Goal: Task Accomplishment & Management: Use online tool/utility

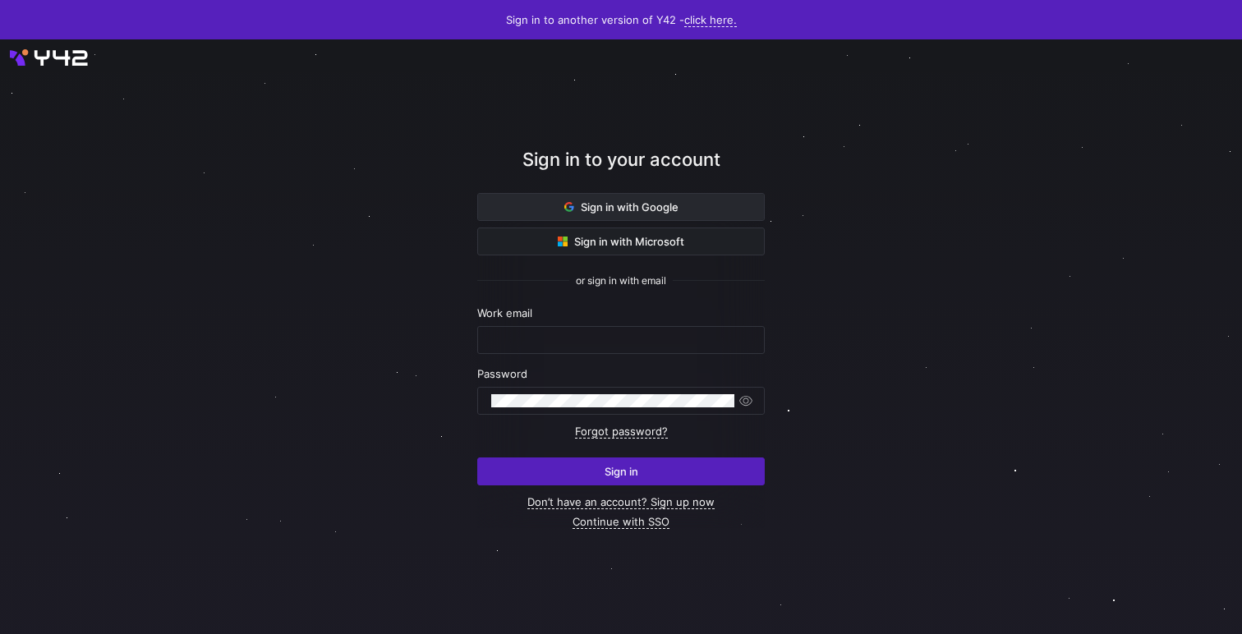
click at [613, 208] on span "Sign in with Google" at bounding box center [622, 207] width 114 height 13
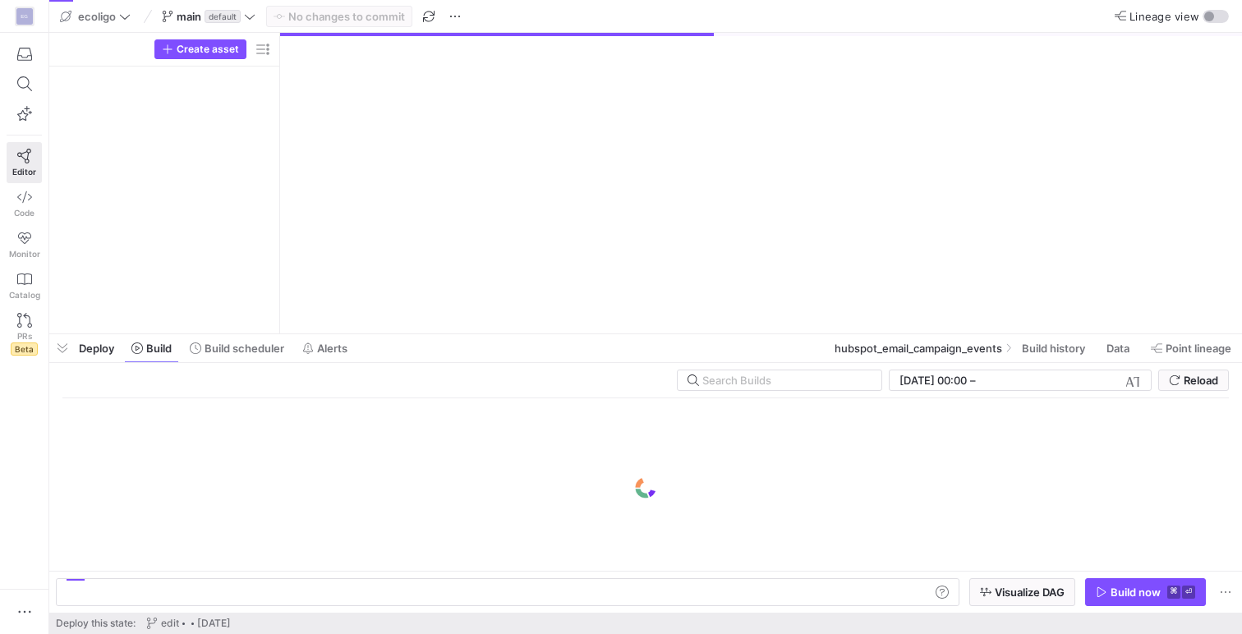
scroll to position [9, 0]
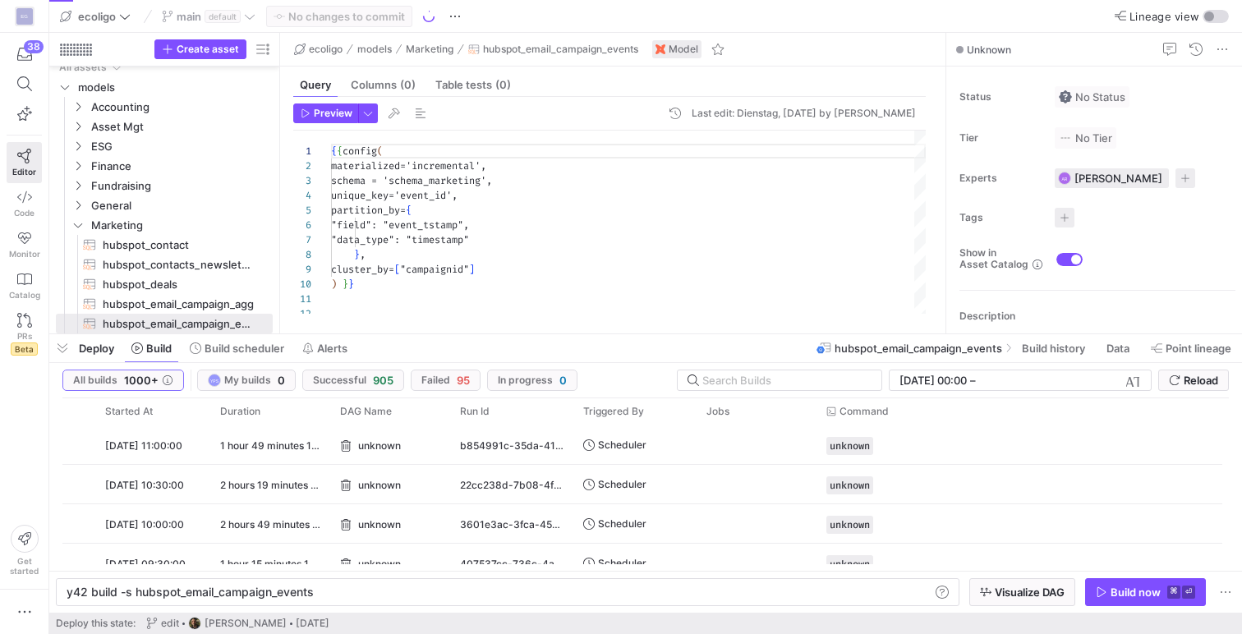
scroll to position [0, 246]
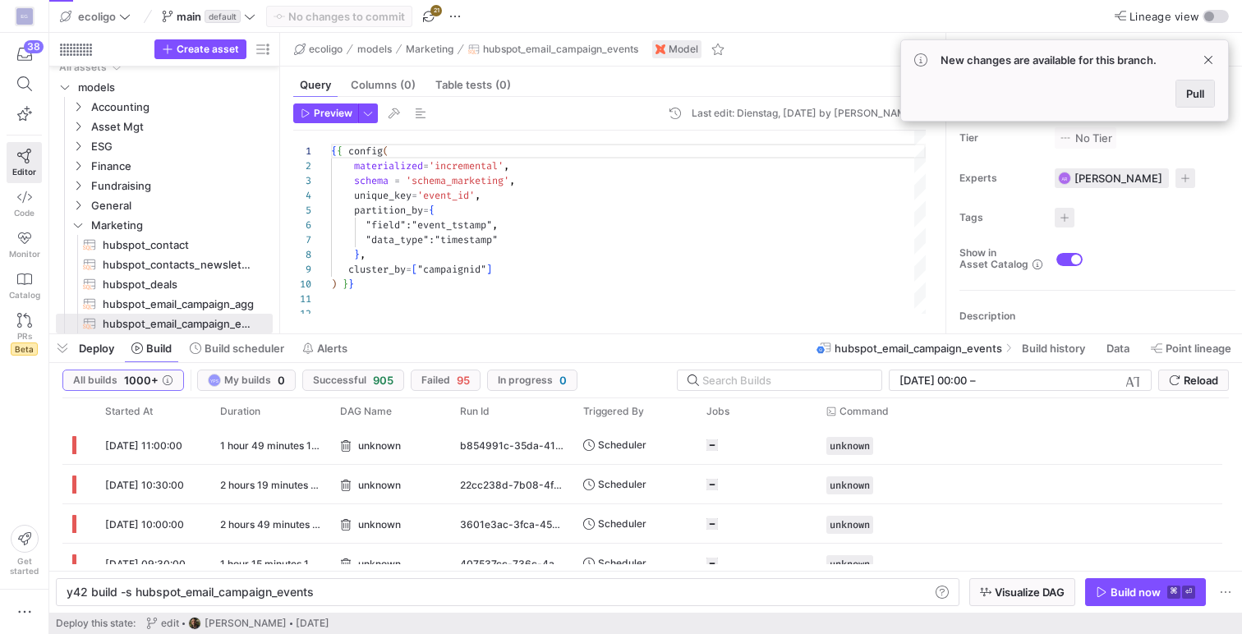
click at [1179, 89] on span at bounding box center [1196, 94] width 38 height 26
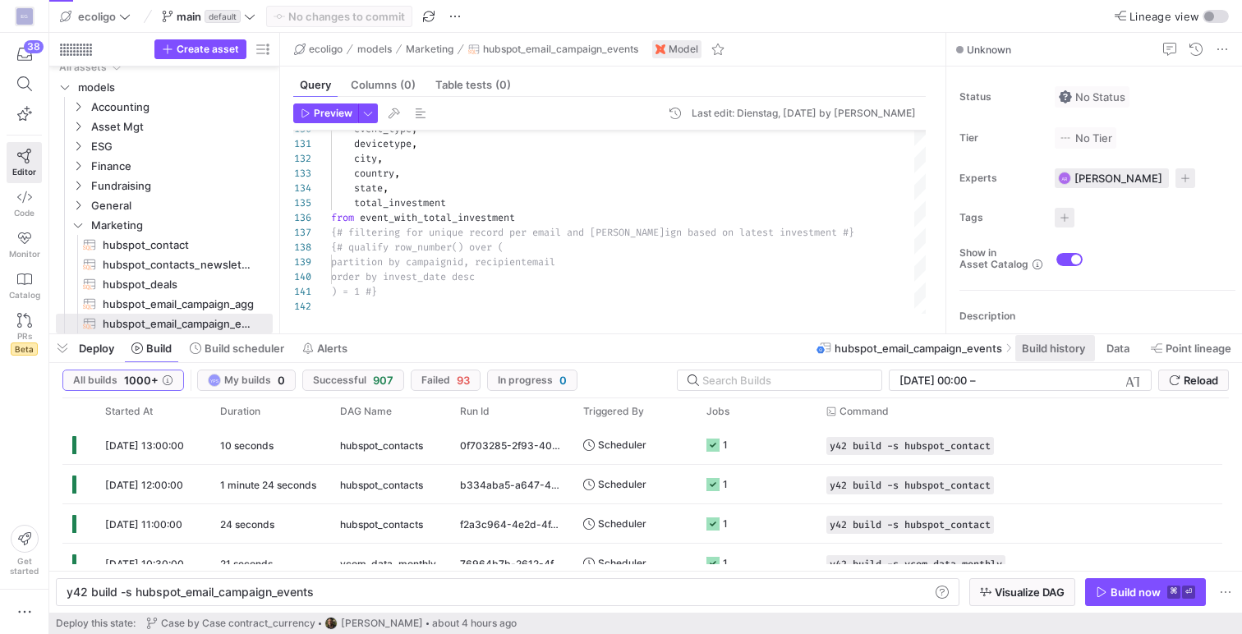
click at [1032, 349] on span "Build history" at bounding box center [1053, 348] width 63 height 13
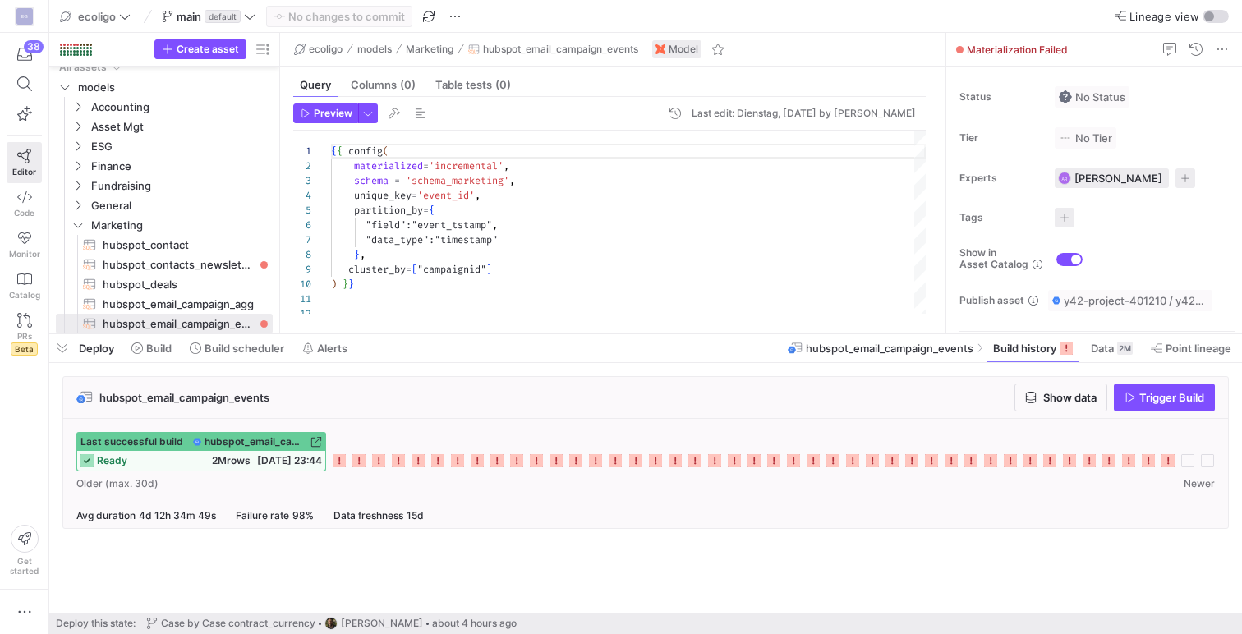
click at [1167, 460] on icon at bounding box center [1168, 460] width 13 height 13
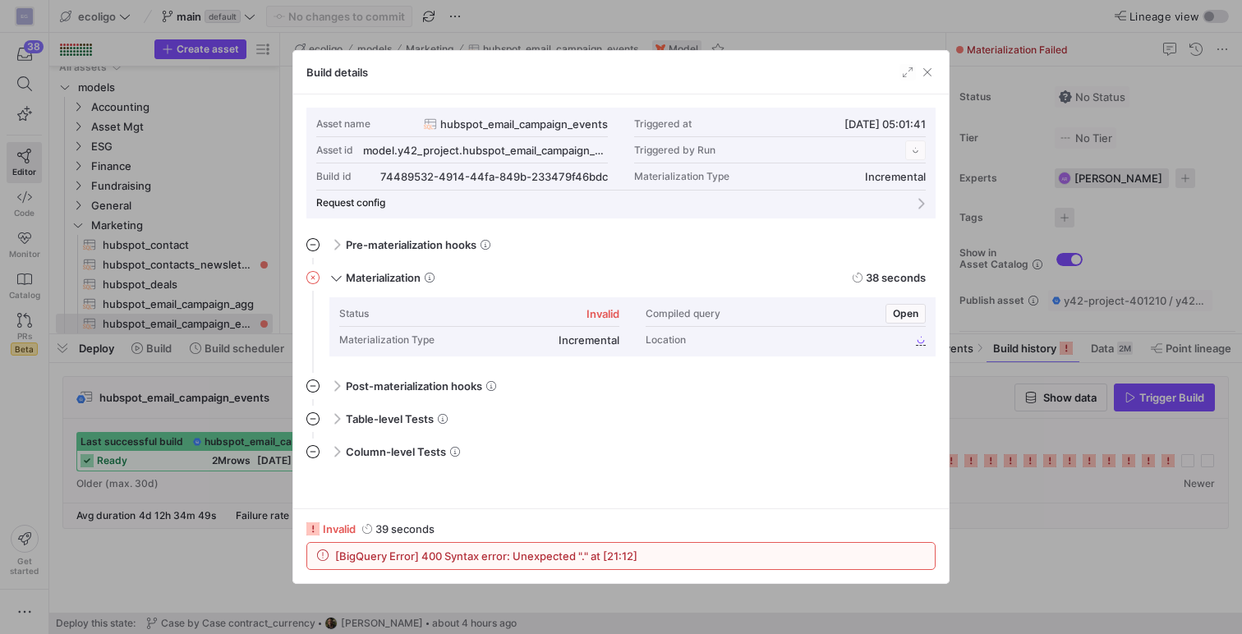
scroll to position [148, 0]
click at [926, 74] on span "button" at bounding box center [928, 72] width 16 height 16
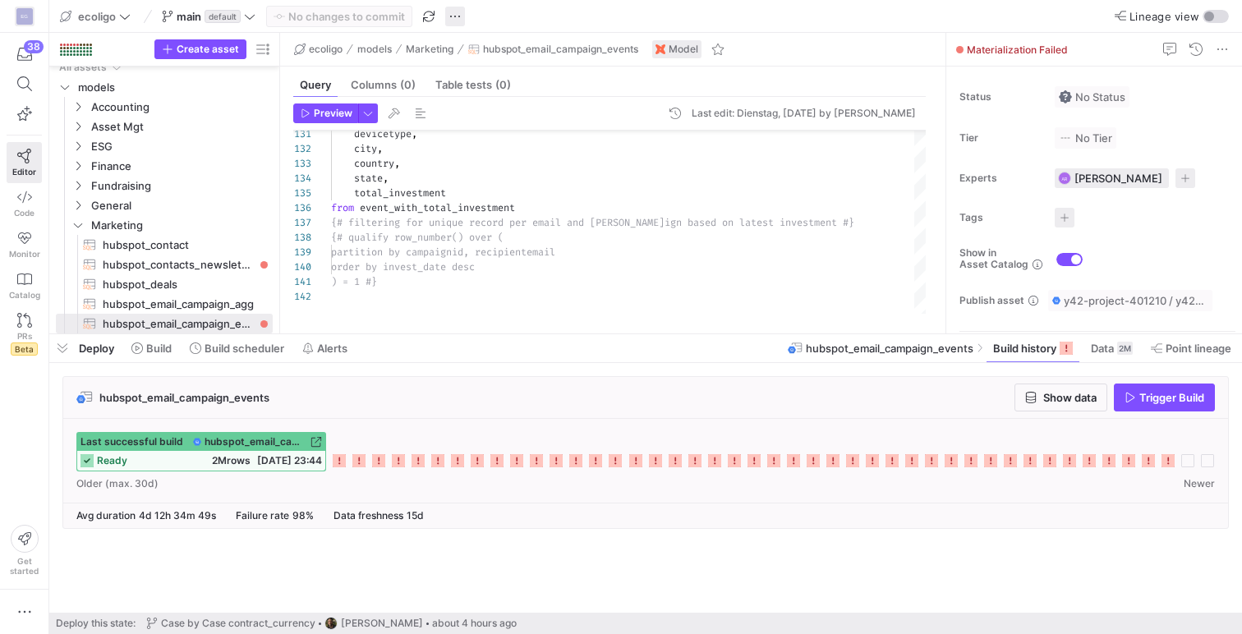
click at [448, 12] on span "button" at bounding box center [455, 17] width 20 height 20
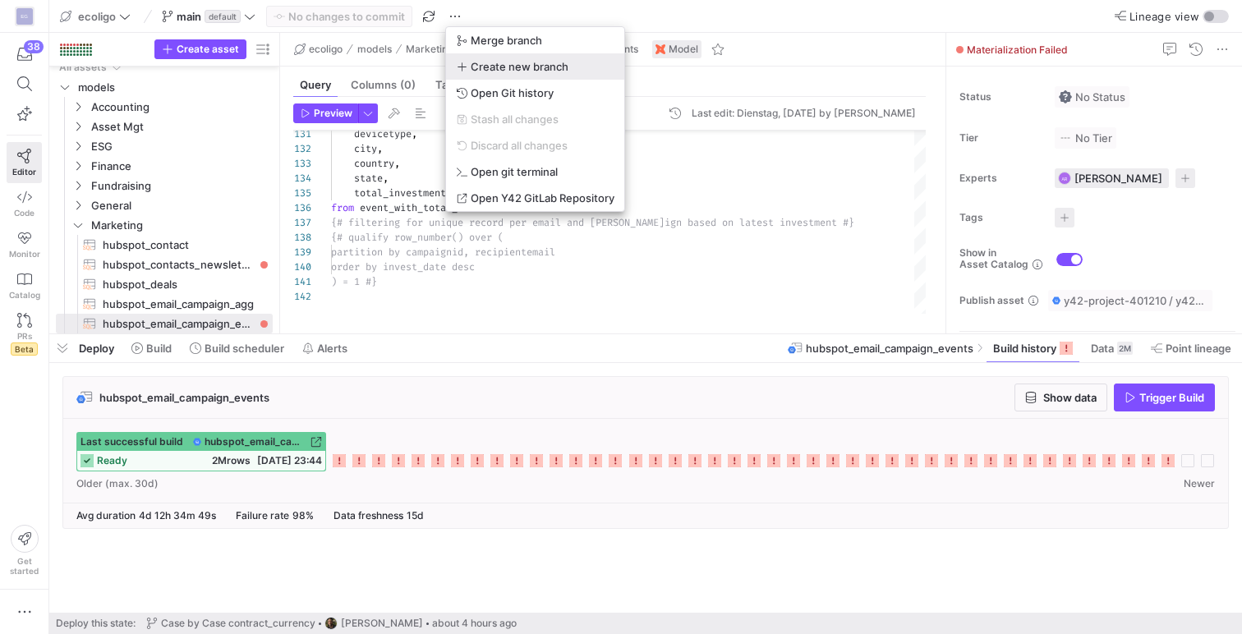
click at [498, 70] on span "Create new branch" at bounding box center [520, 66] width 98 height 13
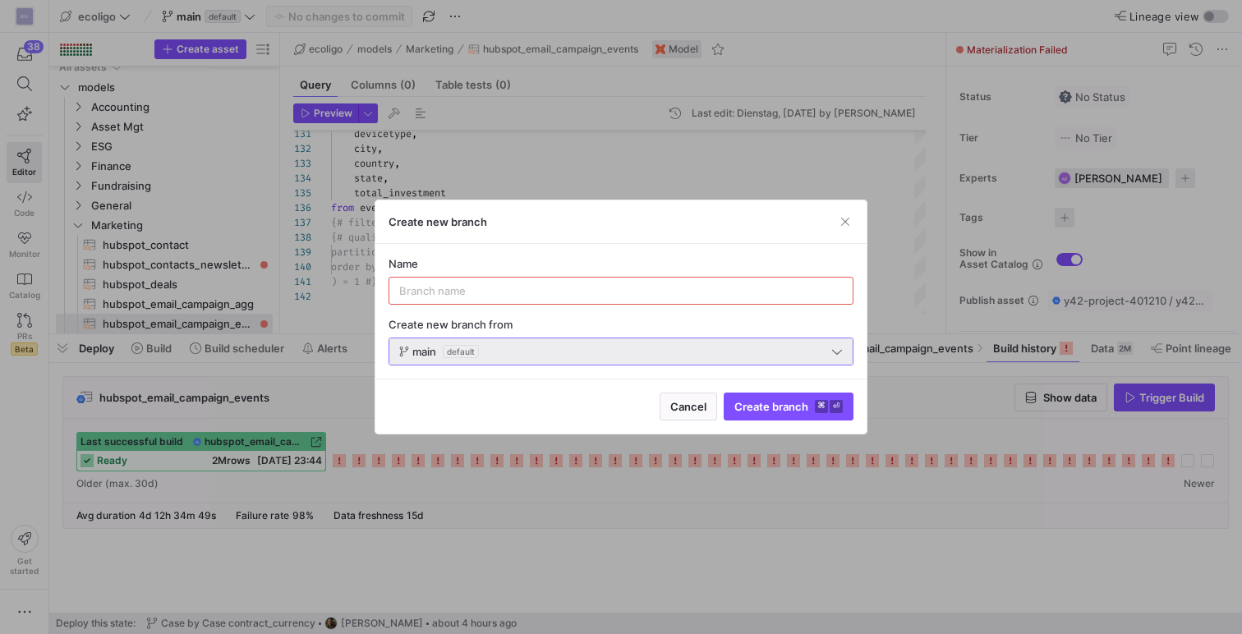
click at [579, 340] on span at bounding box center [621, 352] width 463 height 26
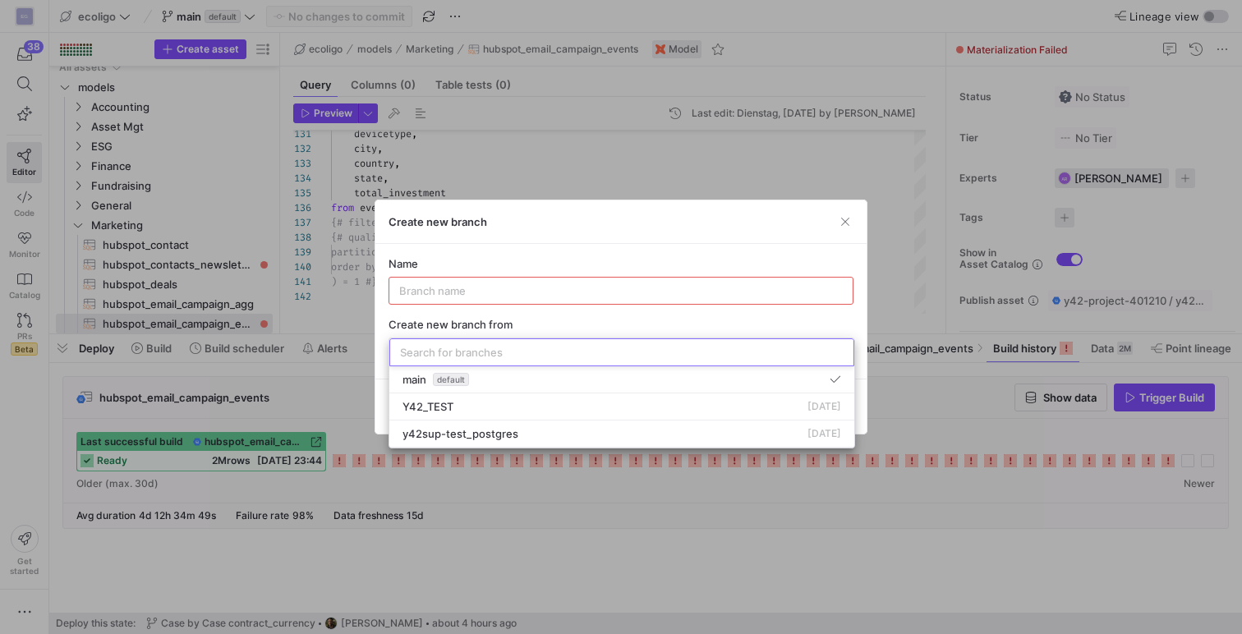
scroll to position [2, 0]
click at [620, 248] on div at bounding box center [621, 317] width 1242 height 634
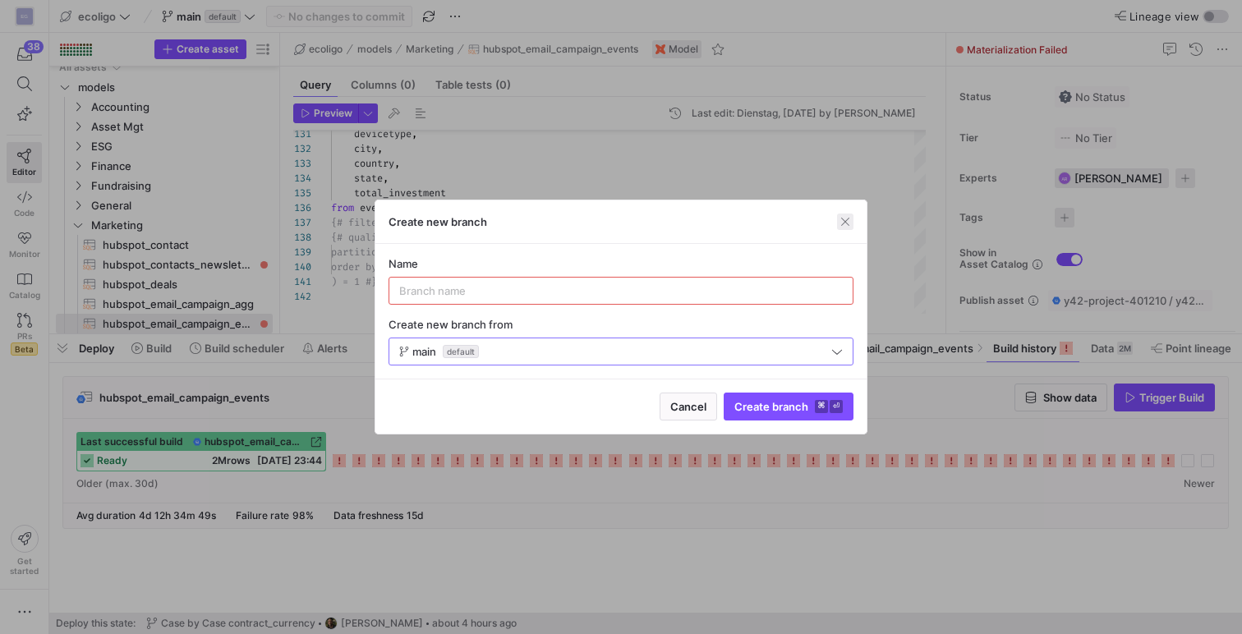
click at [841, 223] on span "button" at bounding box center [845, 222] width 16 height 16
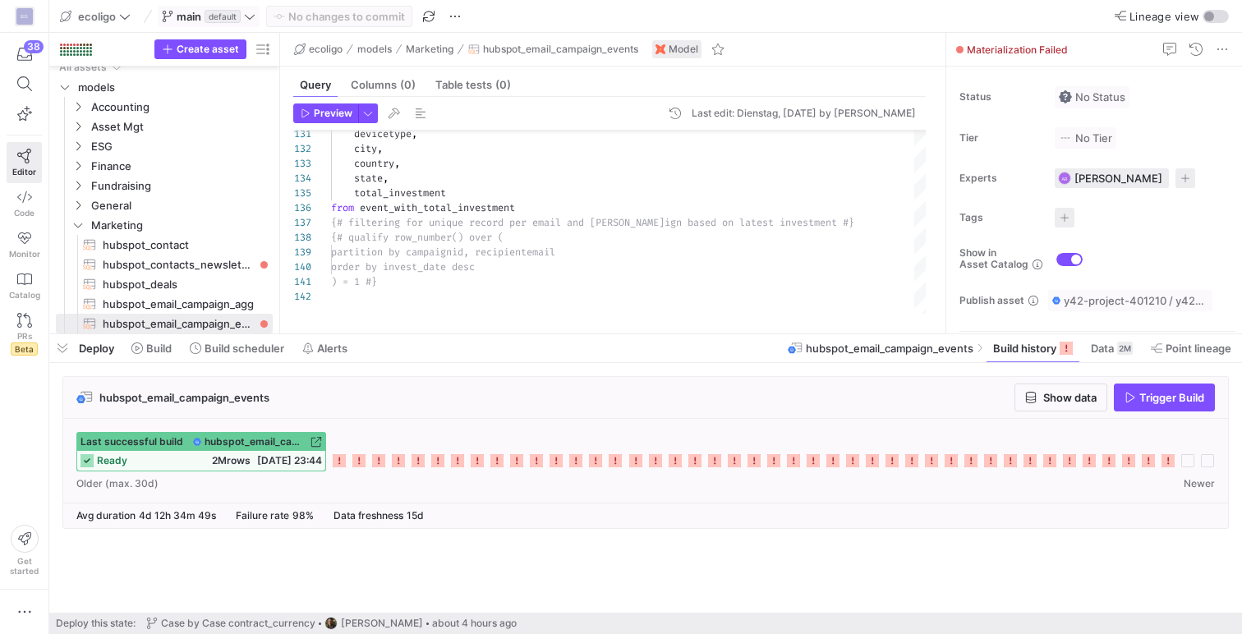
click at [253, 8] on span at bounding box center [209, 17] width 100 height 20
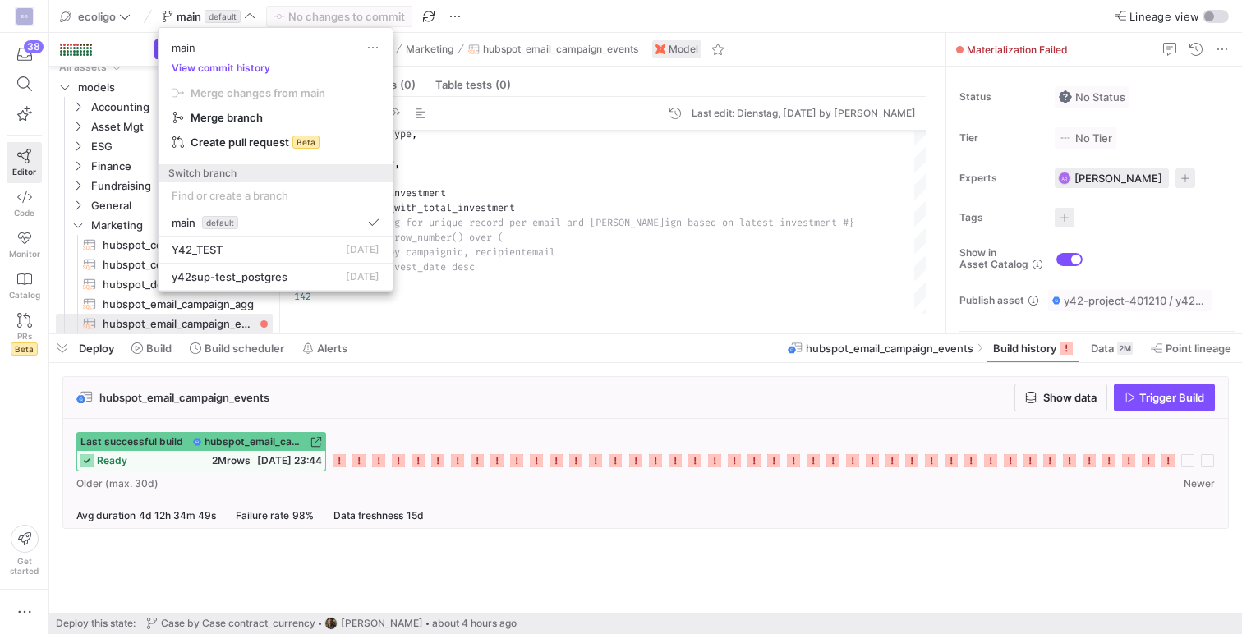
click at [530, 231] on div at bounding box center [621, 317] width 1242 height 634
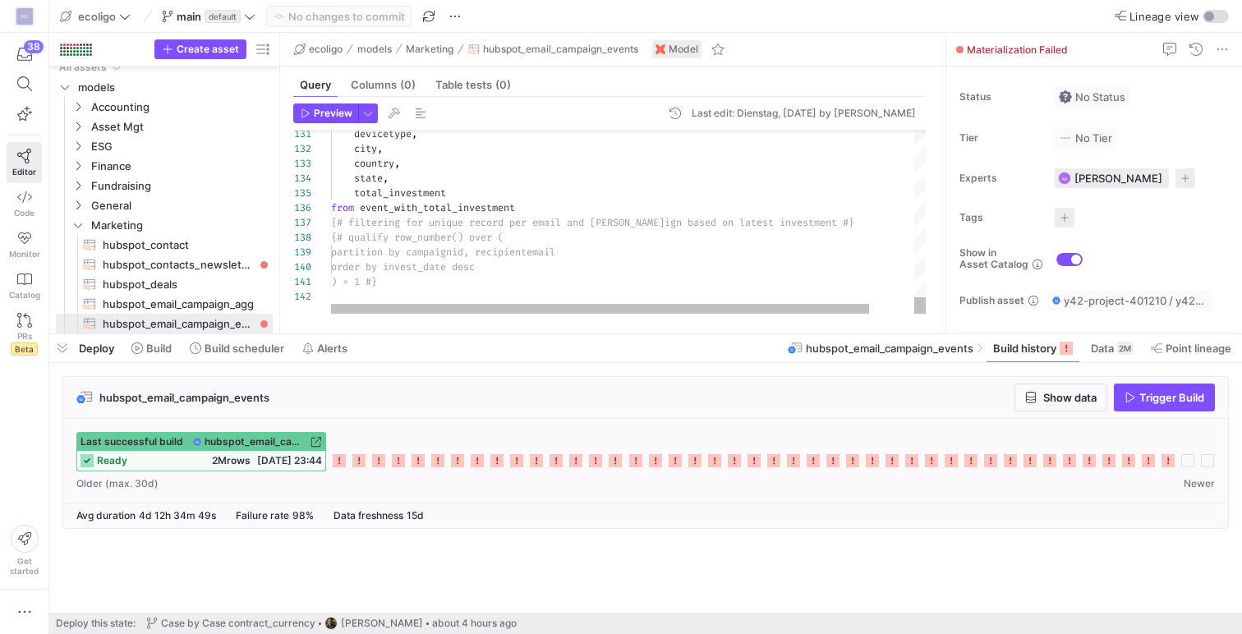
scroll to position [89, 83]
type textarea "{{ config( materialized='incremental', schema = 'schema_marketing', unique_key=…"
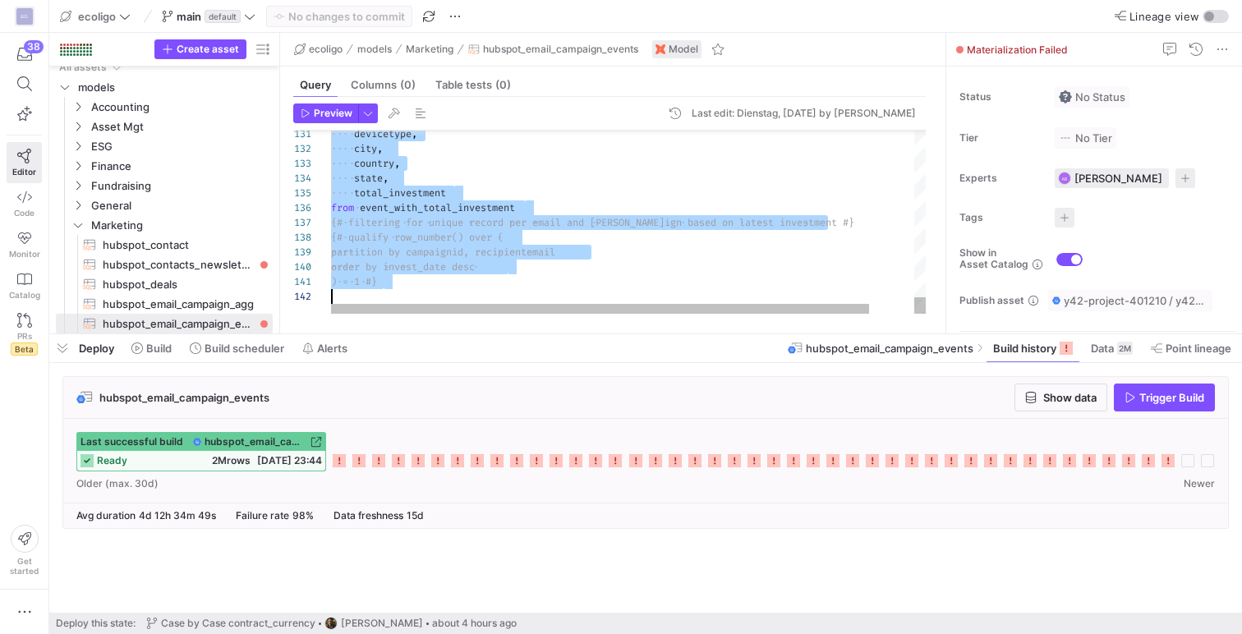
scroll to position [0, 0]
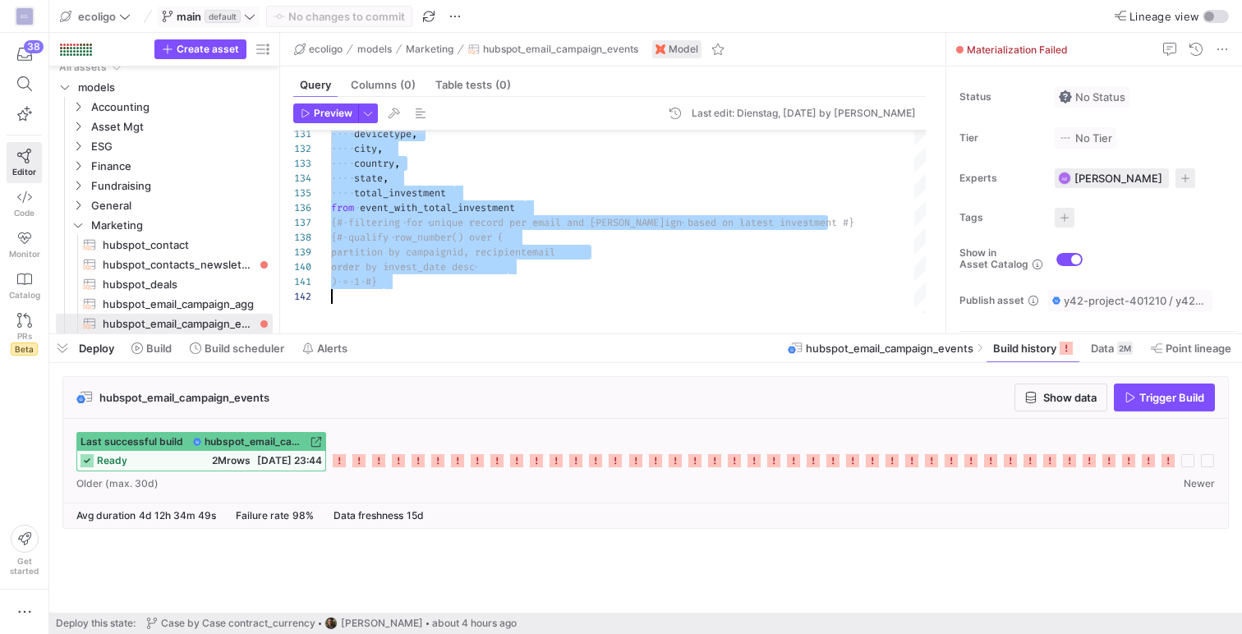
click at [237, 21] on span "default" at bounding box center [223, 16] width 36 height 13
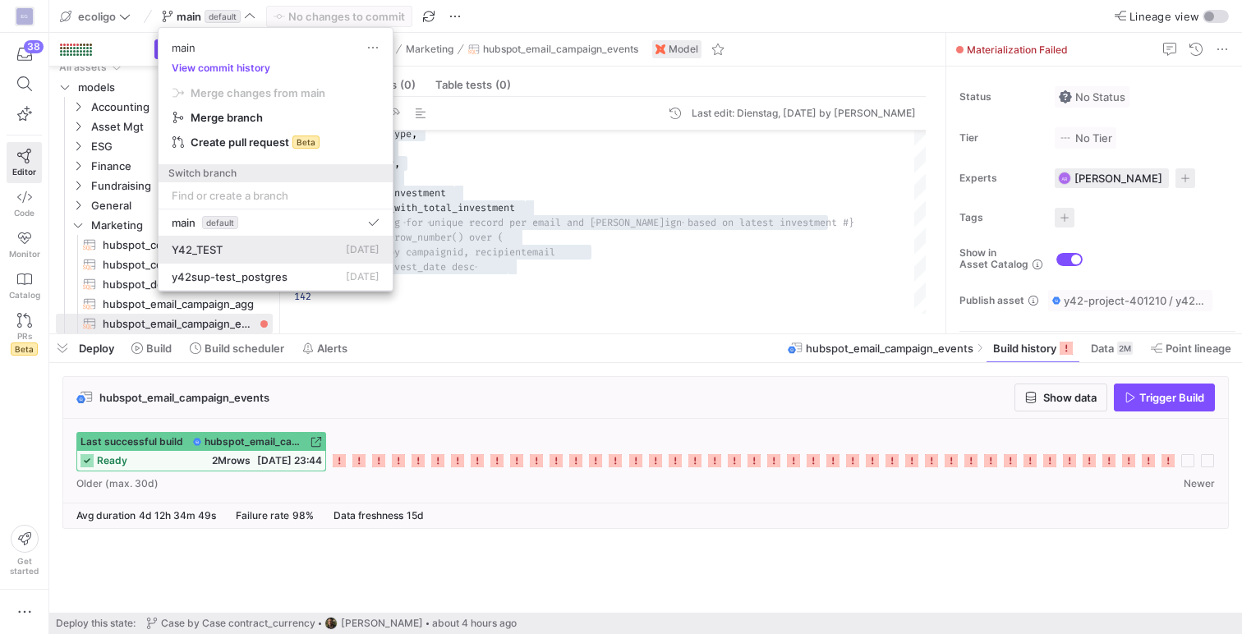
click at [236, 244] on div "Y42_TEST 17.09.2025" at bounding box center [276, 249] width 208 height 13
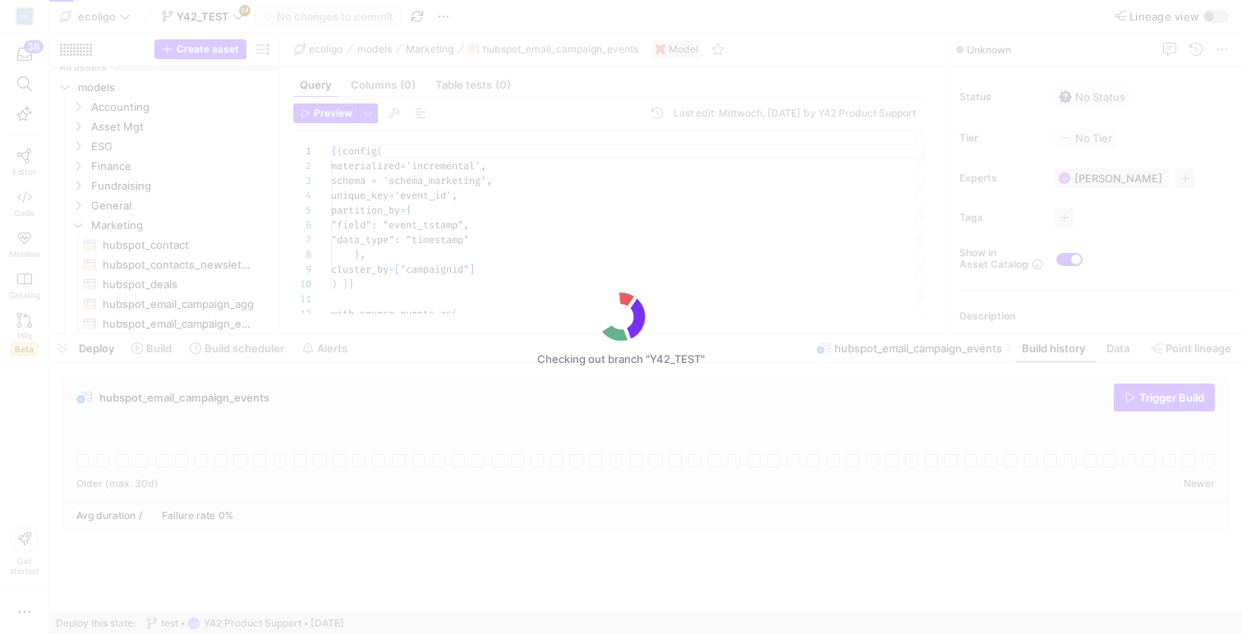
scroll to position [148, 0]
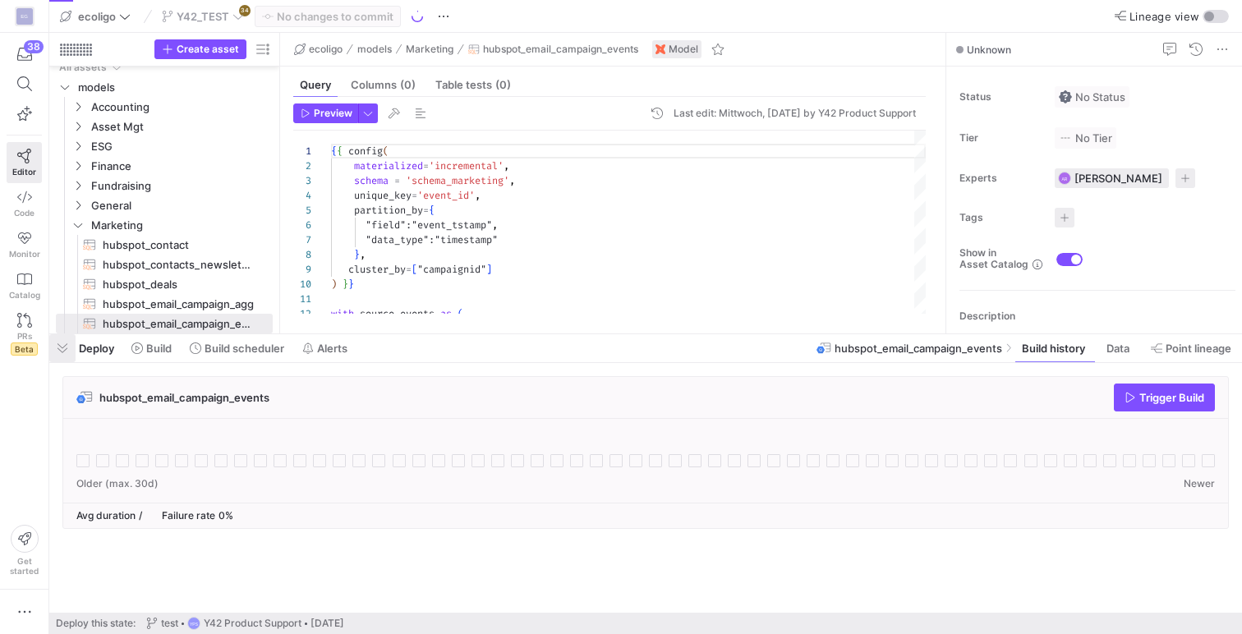
click at [60, 348] on span "button" at bounding box center [62, 348] width 26 height 28
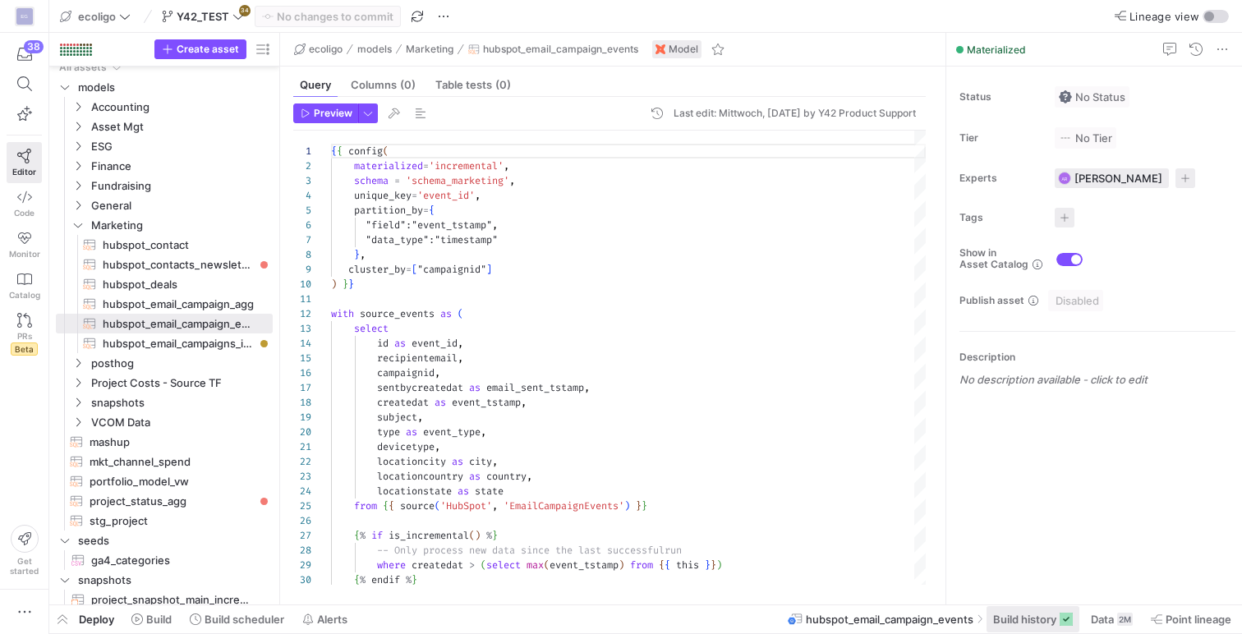
click at [1024, 615] on span "Build history" at bounding box center [1024, 619] width 63 height 13
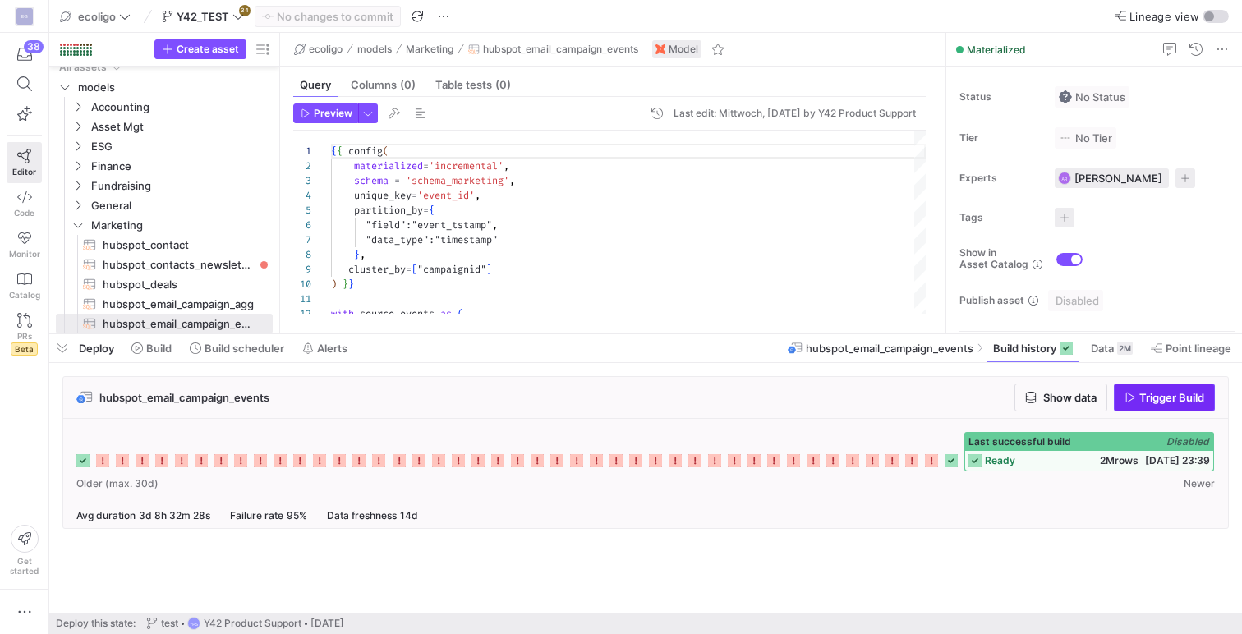
click at [1164, 399] on span "Trigger Build" at bounding box center [1172, 397] width 65 height 13
click at [1210, 462] on rect at bounding box center [1207, 460] width 13 height 13
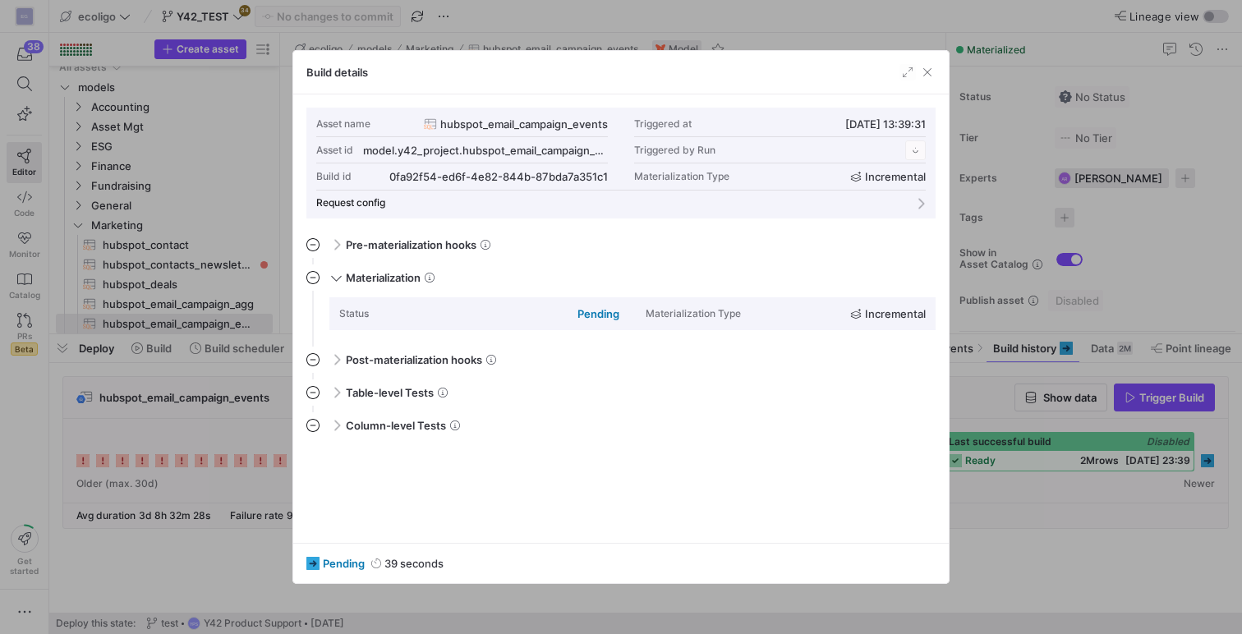
scroll to position [148, 0]
click at [933, 78] on span "button" at bounding box center [928, 72] width 16 height 16
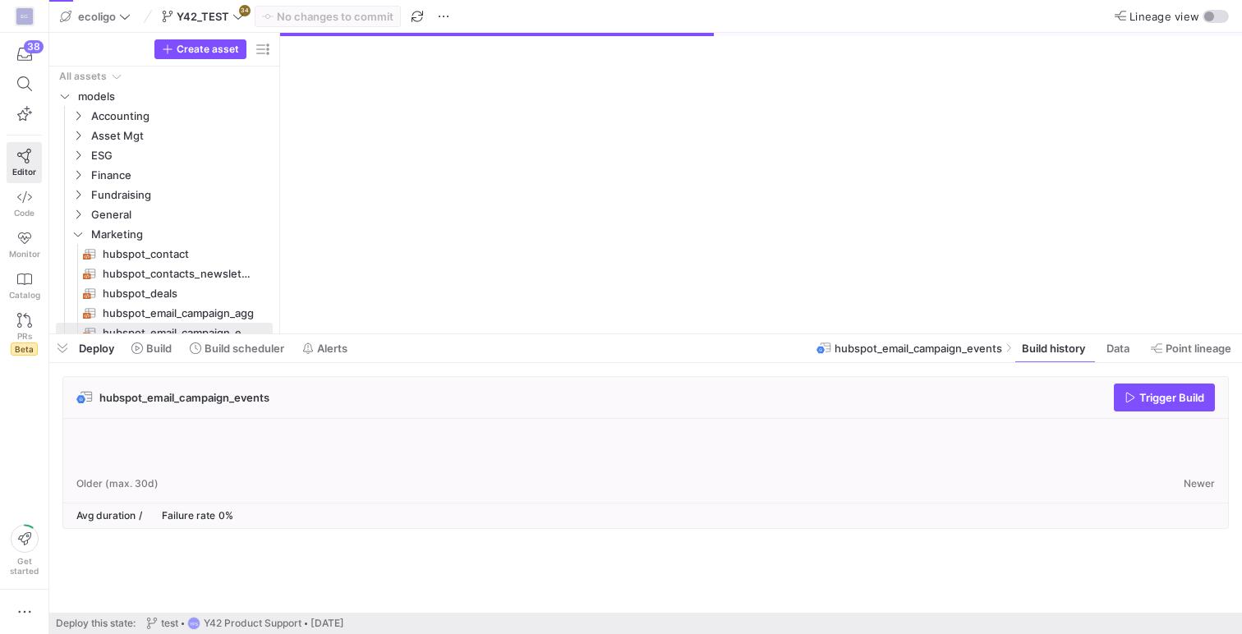
scroll to position [9, 0]
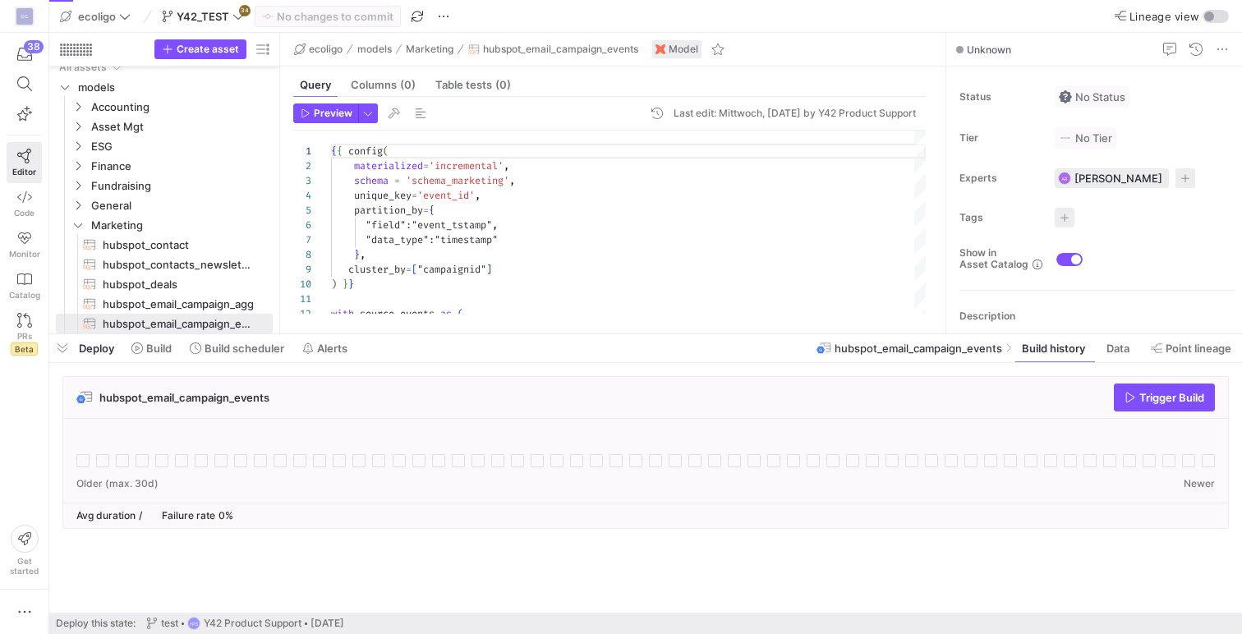
scroll to position [148, 0]
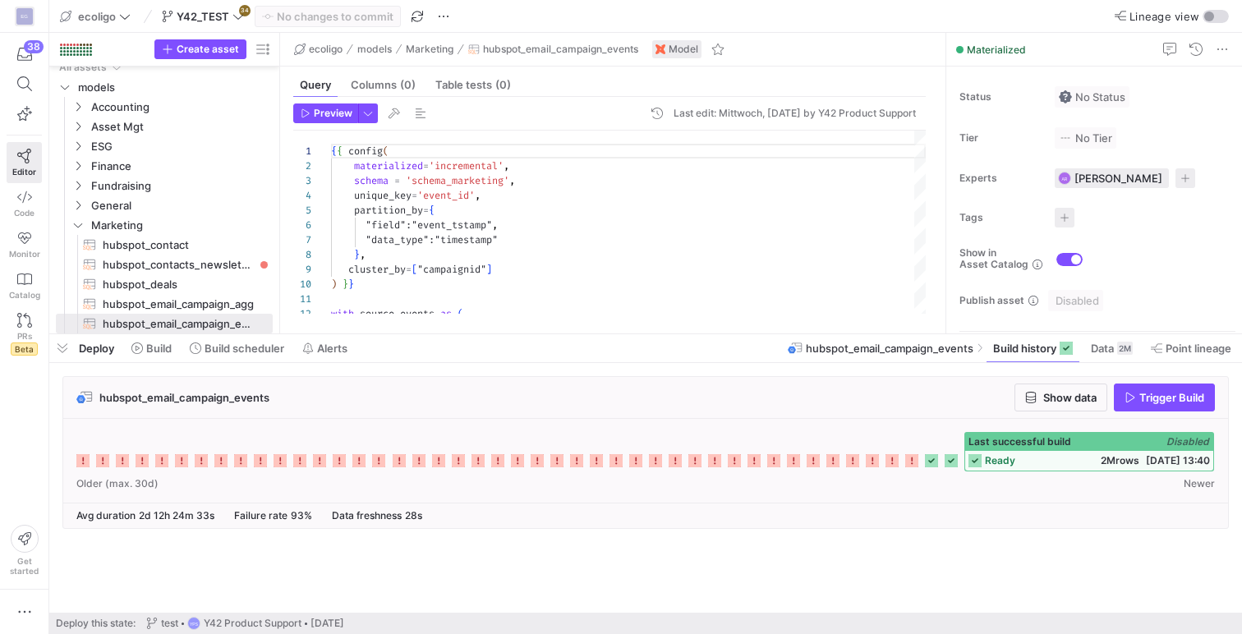
click at [792, 546] on cdk-virtual-scroll-viewport "hubspot_email_campaign_events Show data Trigger Build Last successful build Dis…" at bounding box center [645, 494] width 1193 height 237
click at [221, 45] on span "Create asset" at bounding box center [208, 50] width 62 height 12
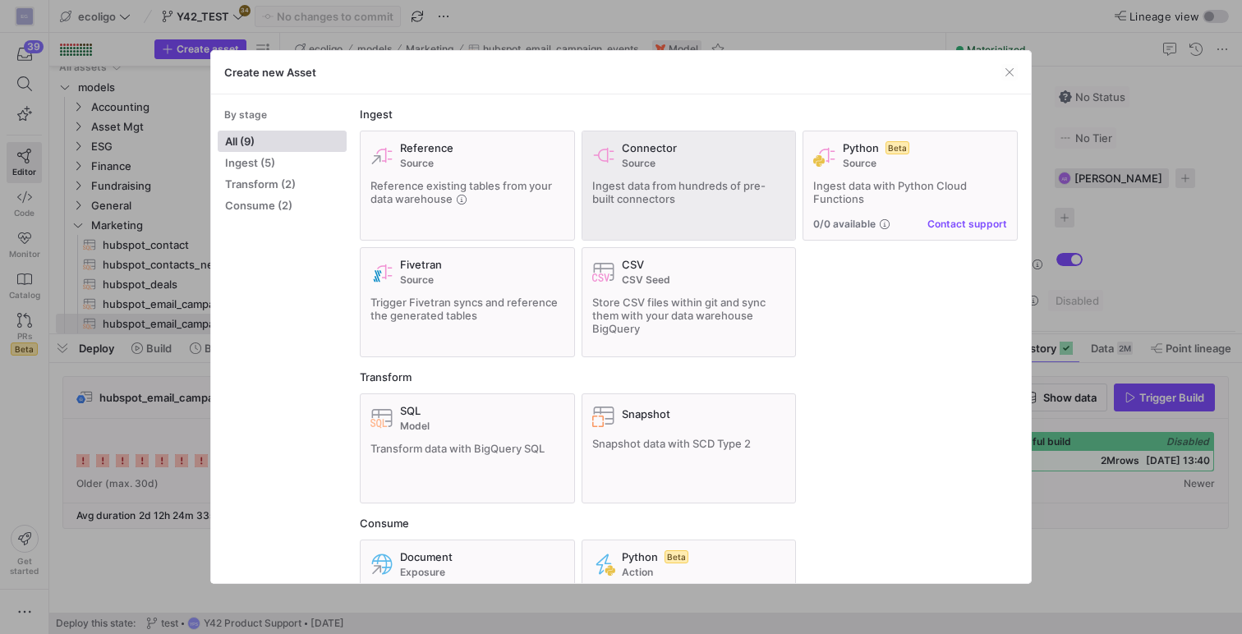
click at [698, 201] on div "Ingest data from hundreds of pre-built connectors" at bounding box center [689, 192] width 194 height 26
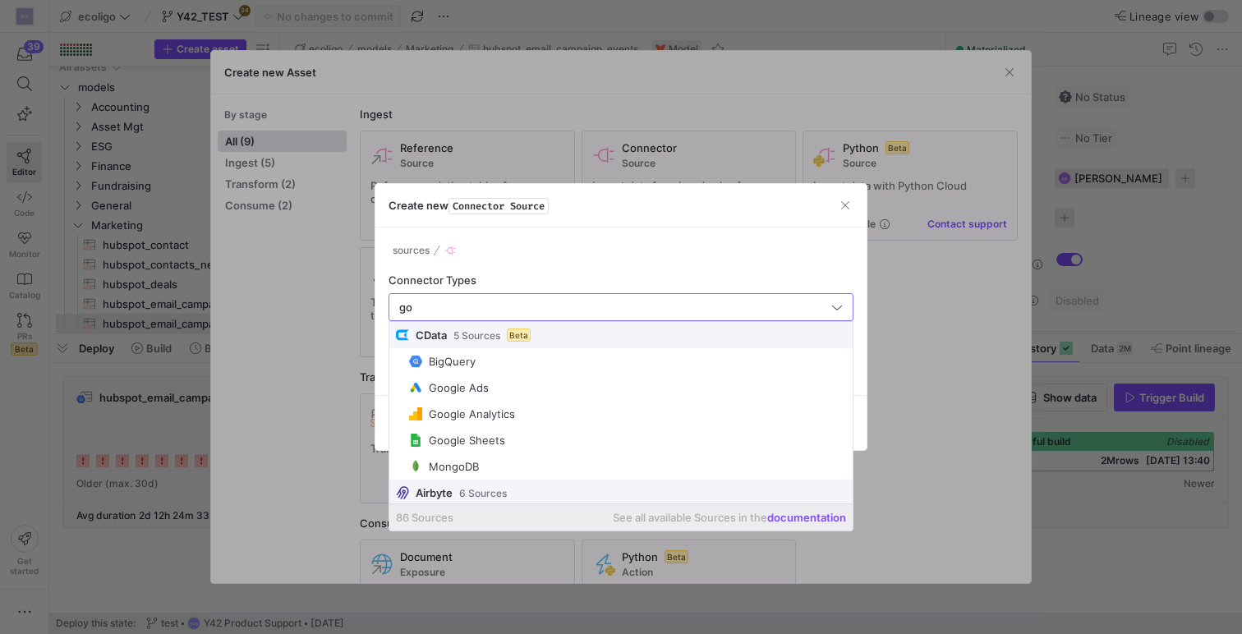
type input "g"
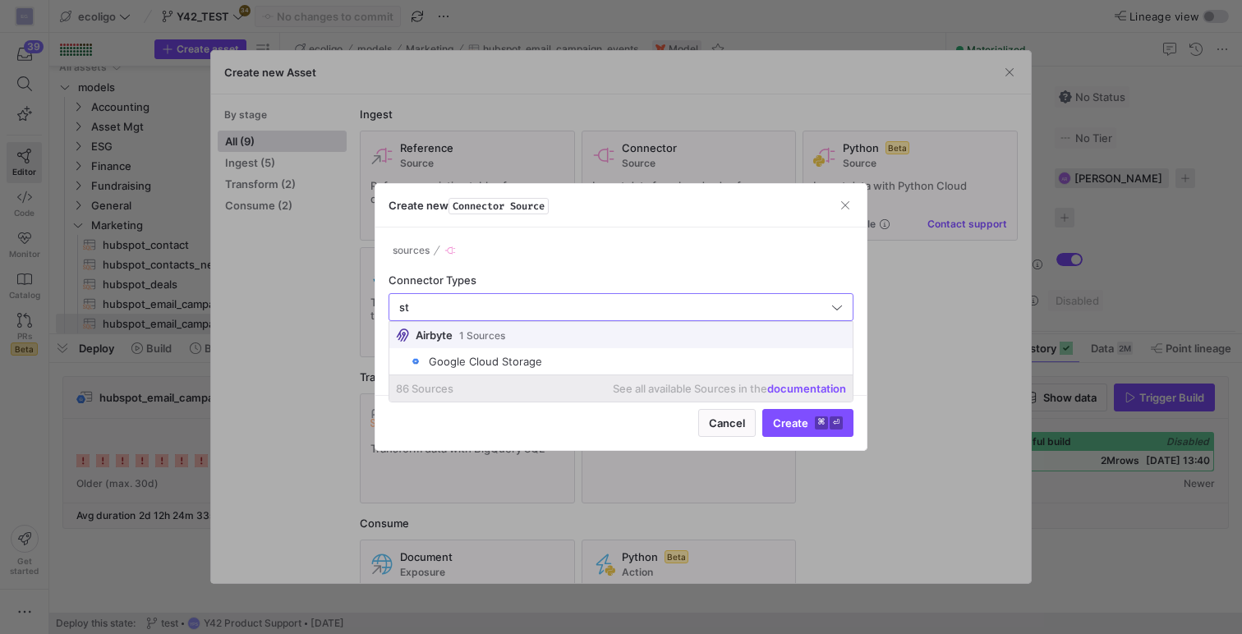
type input "s"
type input "G"
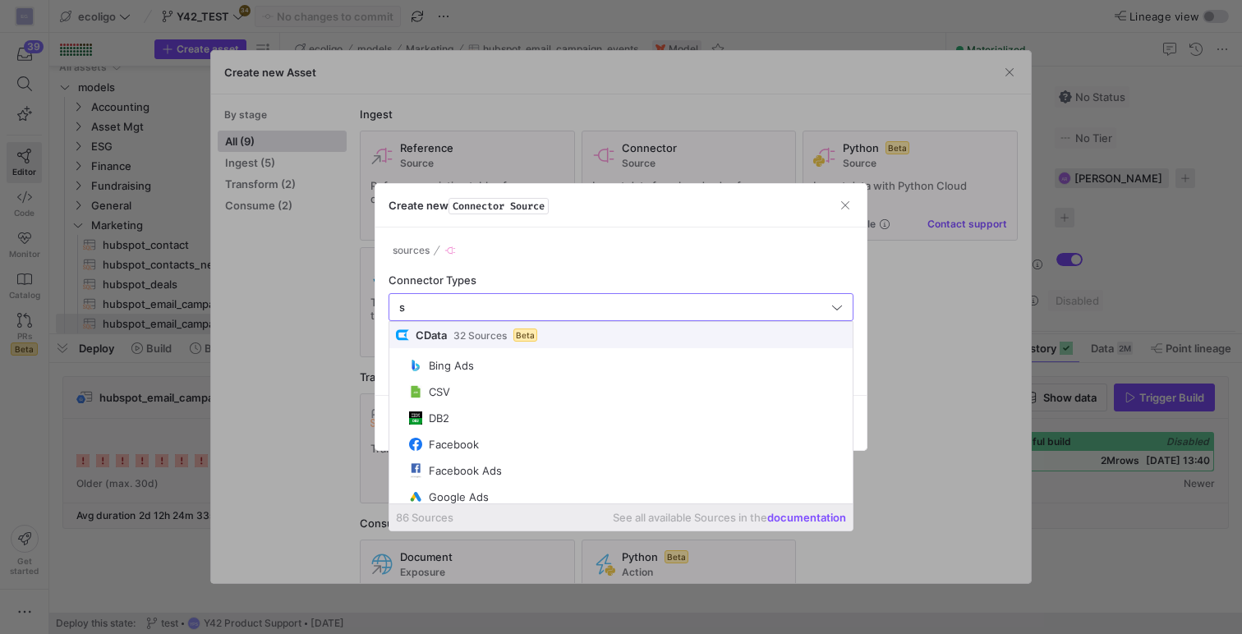
scroll to position [0, 0]
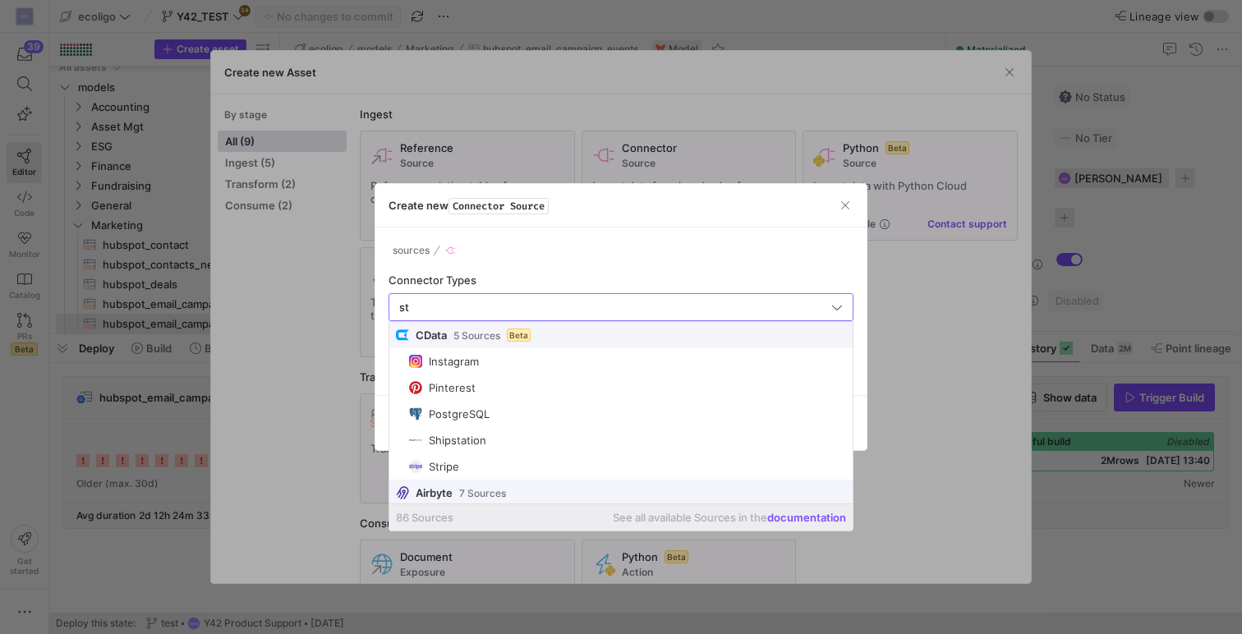
type input "s"
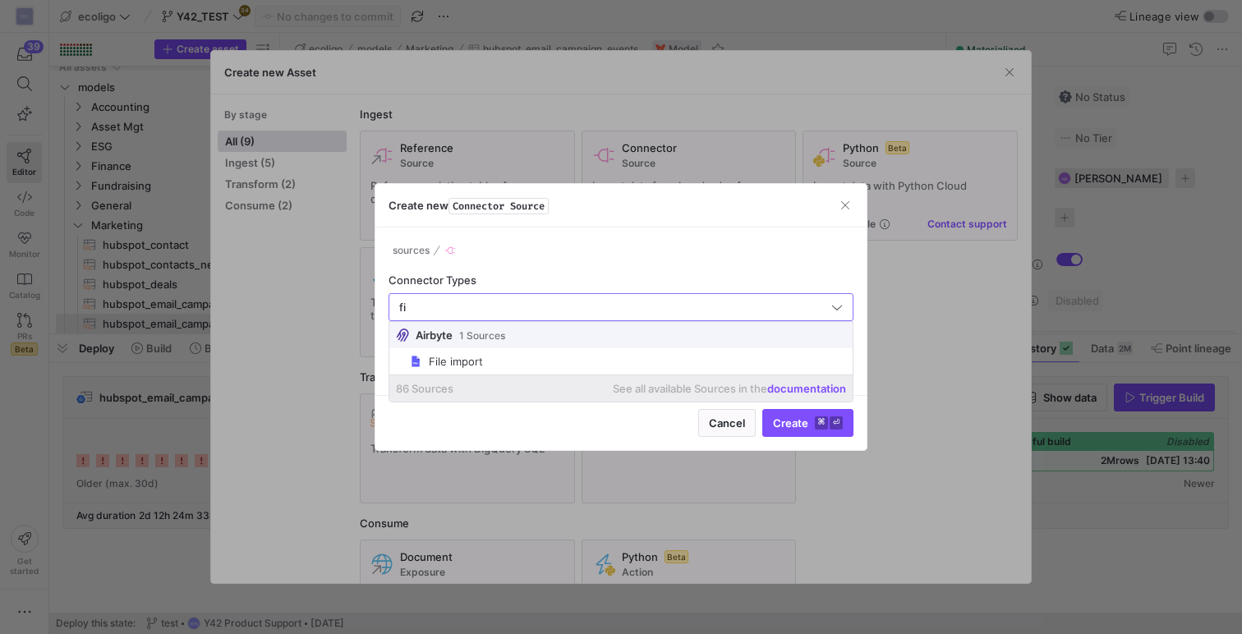
type input "f"
type input "clo"
click at [741, 423] on span "Cancel" at bounding box center [727, 423] width 36 height 13
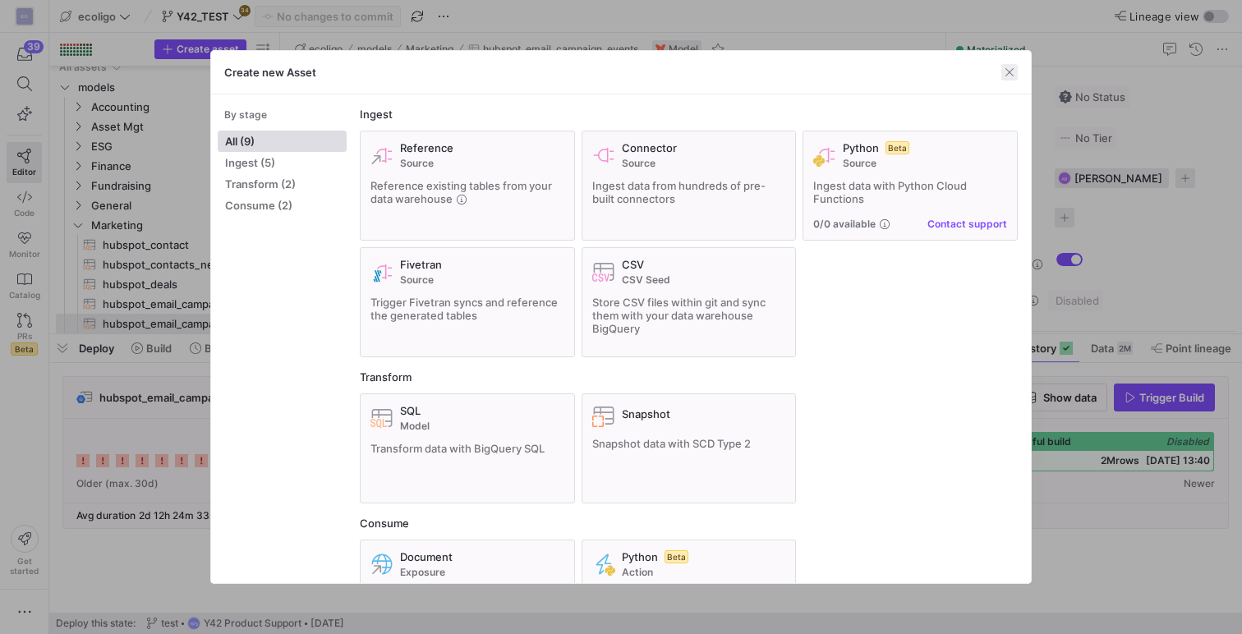
click at [1010, 64] on span "button" at bounding box center [1010, 72] width 16 height 16
